Goal: Information Seeking & Learning: Learn about a topic

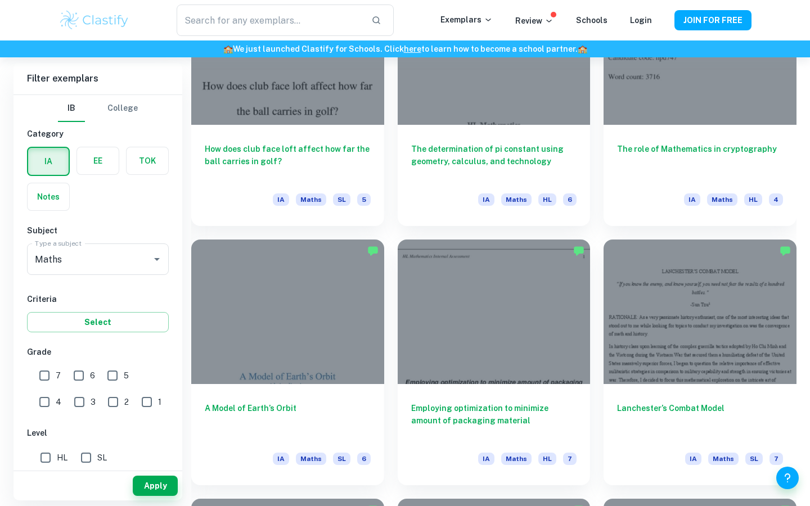
scroll to position [1181, 0]
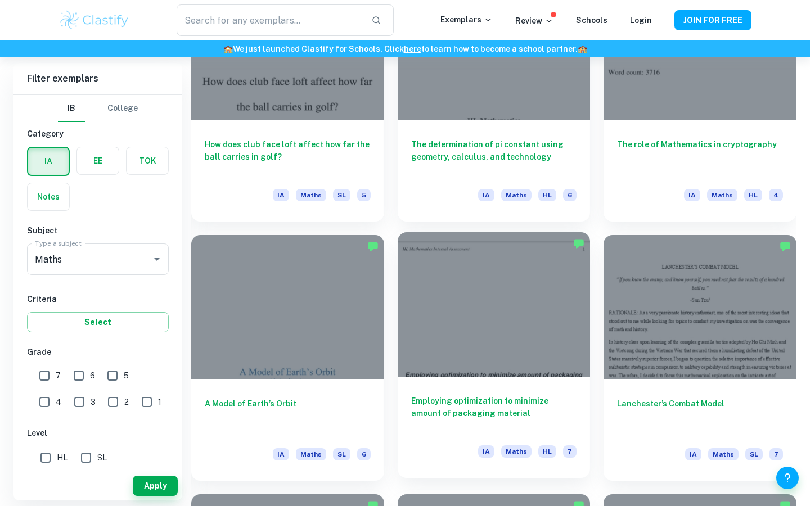
click at [501, 355] on div at bounding box center [494, 304] width 193 height 145
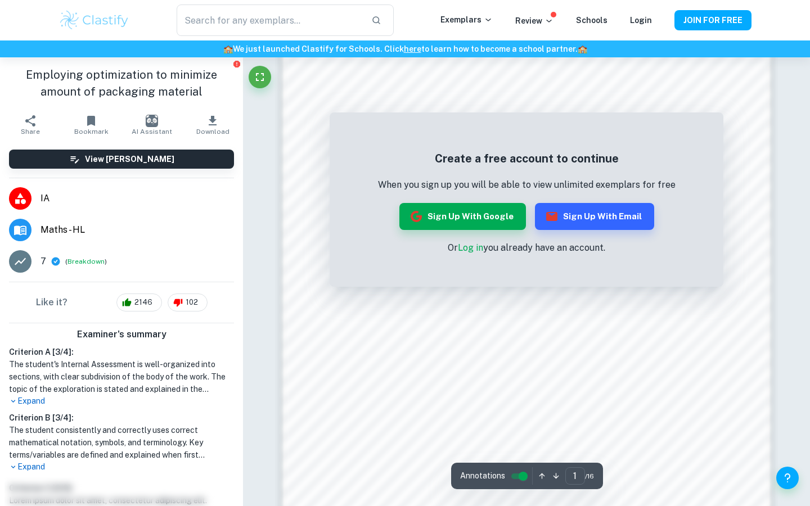
scroll to position [1021, 0]
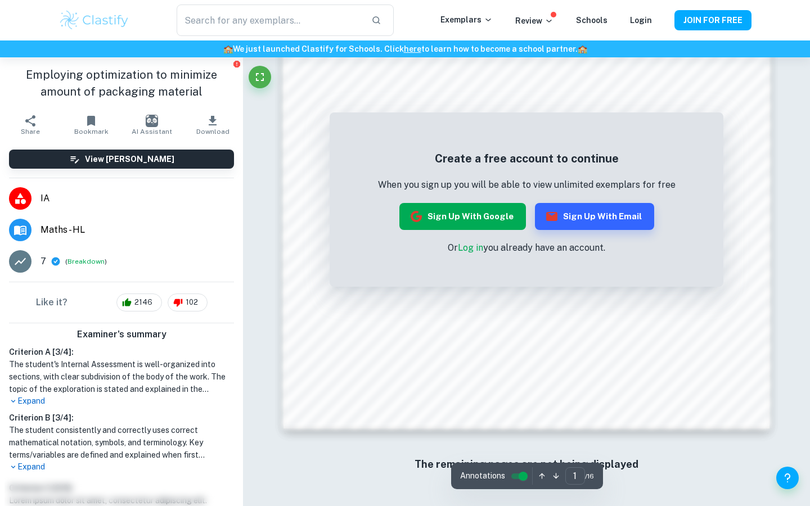
click at [465, 221] on button "Sign up with Google" at bounding box center [462, 216] width 127 height 27
click at [466, 251] on link "Log in" at bounding box center [470, 247] width 25 height 11
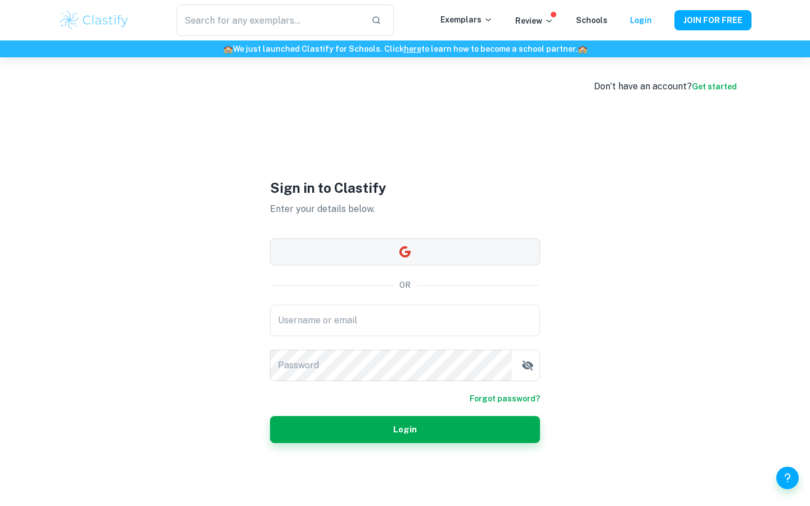
click at [452, 244] on button "button" at bounding box center [405, 252] width 270 height 27
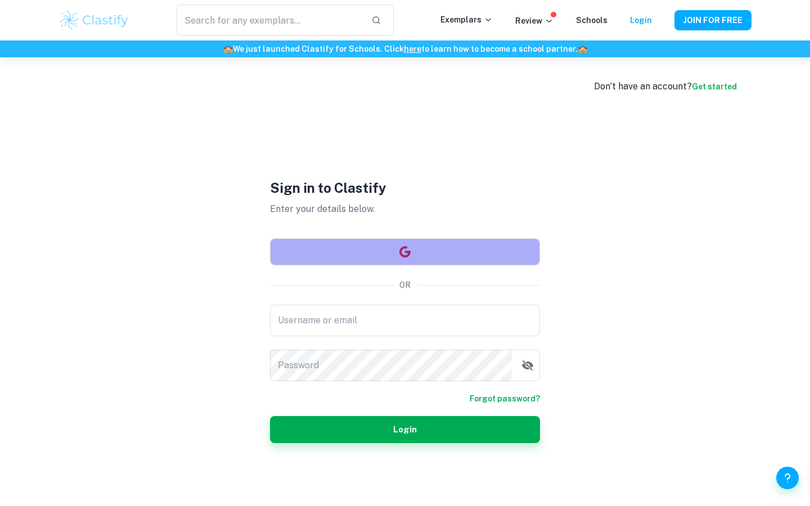
click at [452, 244] on button "button" at bounding box center [405, 252] width 270 height 27
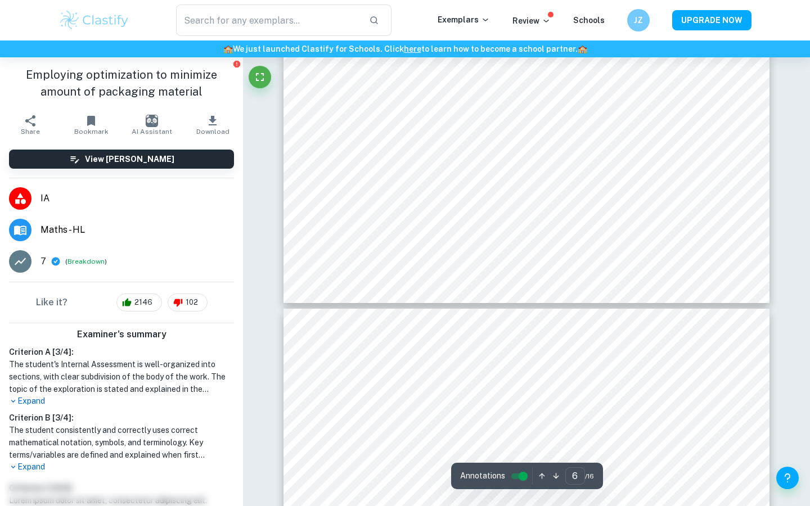
scroll to position [3458, 0]
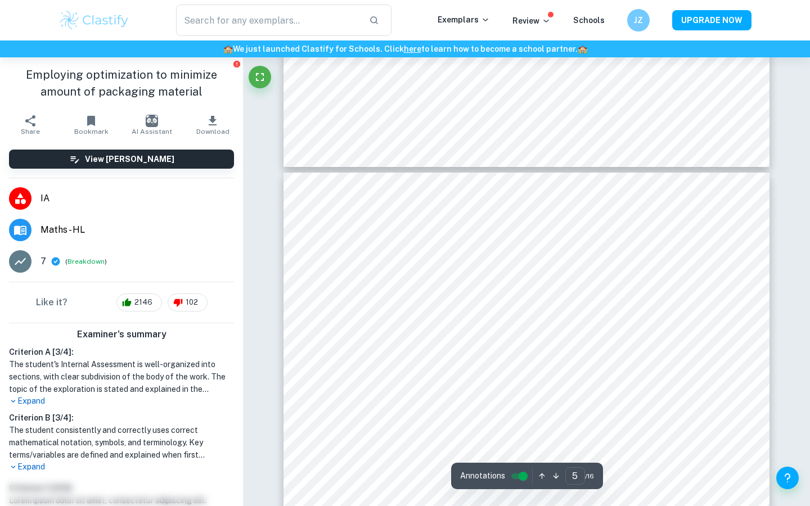
type input "4"
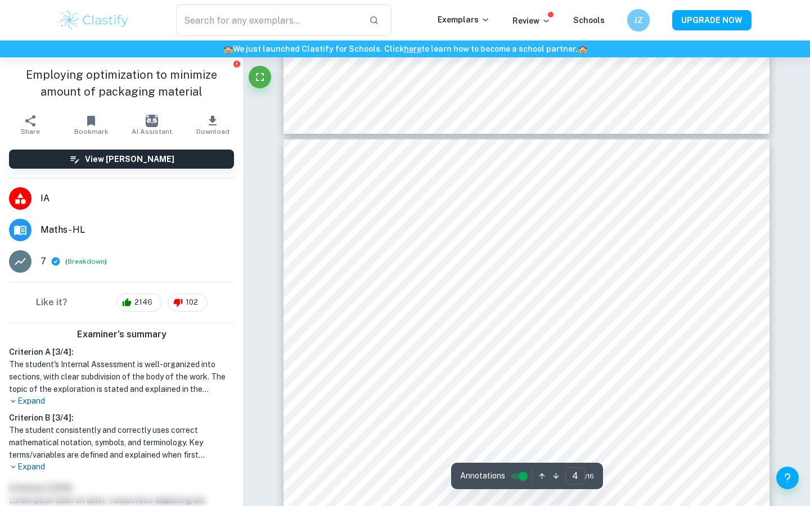
scroll to position [2134, 0]
